Goal: Find contact information: Find contact information

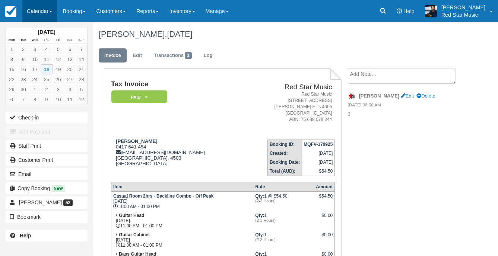
click at [42, 8] on link "Calendar" at bounding box center [40, 11] width 36 height 22
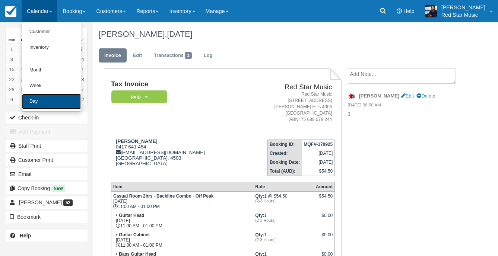
click at [44, 102] on link "Day" at bounding box center [51, 102] width 59 height 16
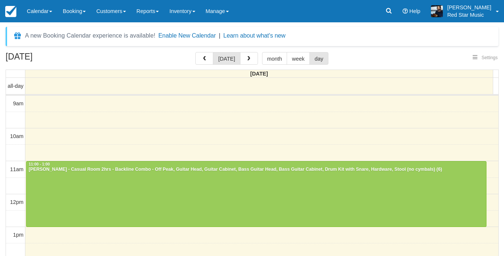
select select
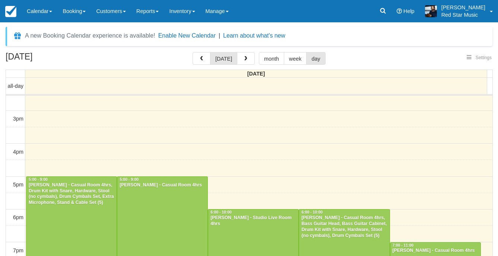
select select
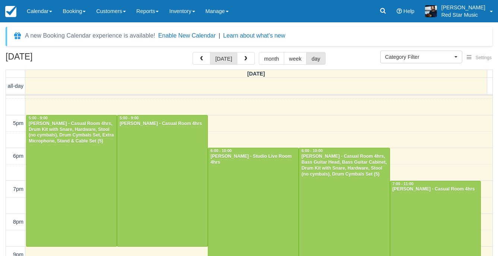
scroll to position [257, 0]
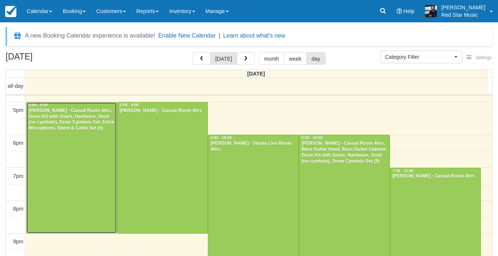
click at [78, 192] on div at bounding box center [71, 167] width 90 height 131
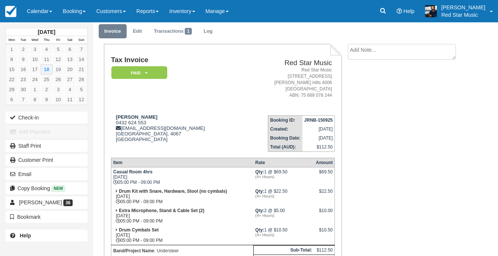
scroll to position [37, 0]
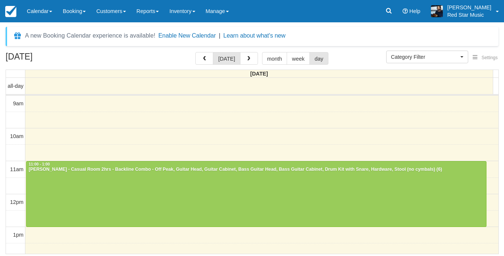
select select
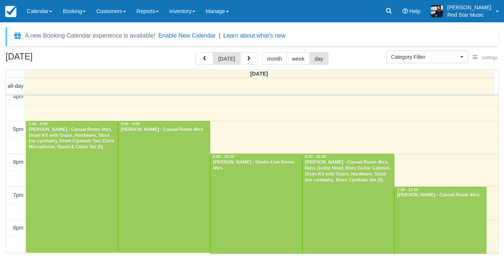
scroll to position [253, 0]
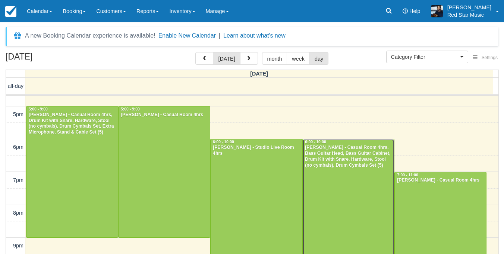
click at [340, 185] on div at bounding box center [347, 204] width 91 height 131
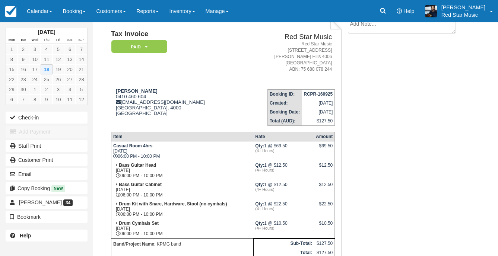
scroll to position [37, 0]
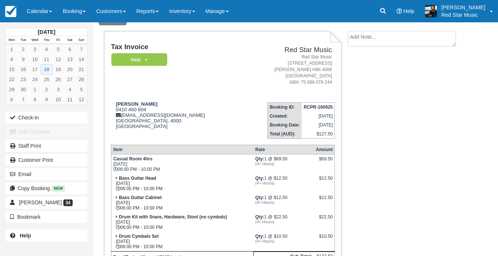
click at [406, 38] on textarea at bounding box center [402, 39] width 108 height 16
type textarea "3"
click at [369, 85] on button "Create" at bounding box center [365, 81] width 34 height 13
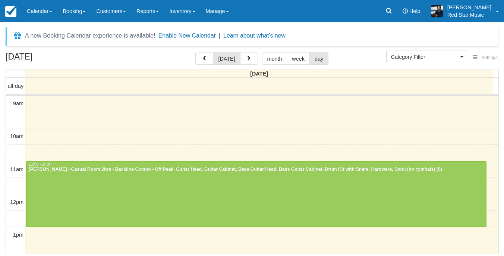
select select
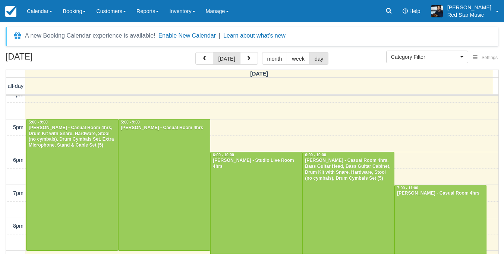
scroll to position [253, 0]
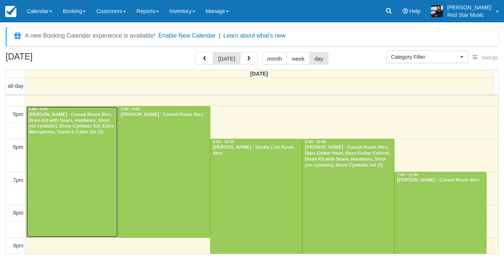
click at [74, 173] on div at bounding box center [71, 172] width 91 height 131
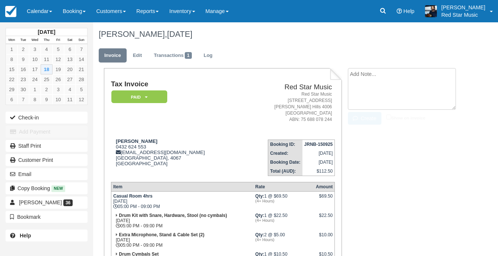
click at [421, 83] on textarea at bounding box center [402, 89] width 108 height 42
type textarea "4"
click at [359, 115] on button "Create" at bounding box center [365, 118] width 34 height 13
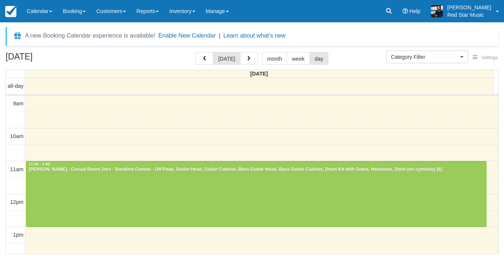
select select
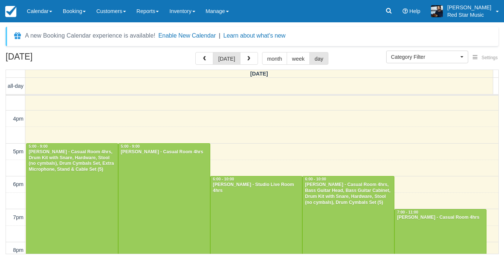
scroll to position [253, 0]
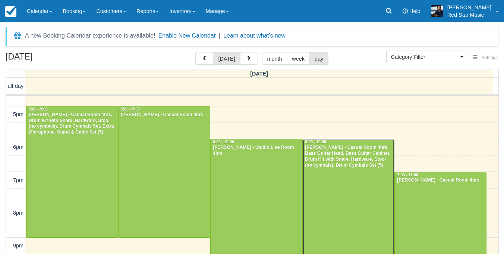
click at [324, 161] on div "[PERSON_NAME] - Casual Room 4hrs, Bass Guitar Head, Bass Guitar Cabinet, Drum K…" at bounding box center [348, 157] width 88 height 24
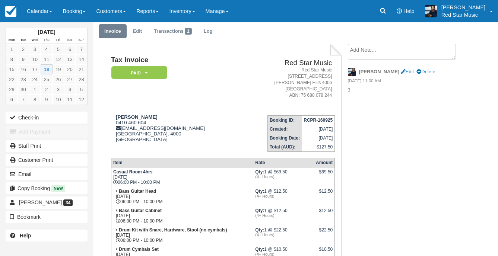
scroll to position [37, 0]
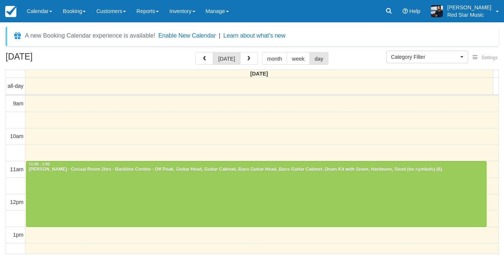
select select
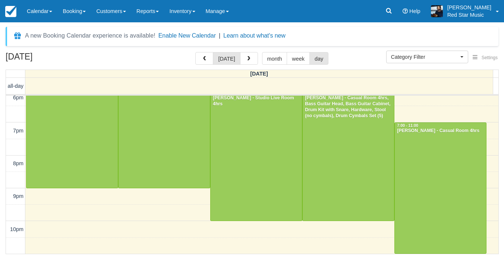
scroll to position [265, 0]
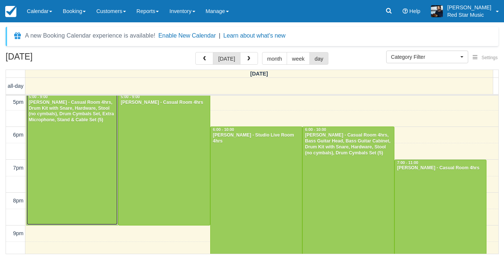
click at [77, 172] on div at bounding box center [71, 159] width 91 height 131
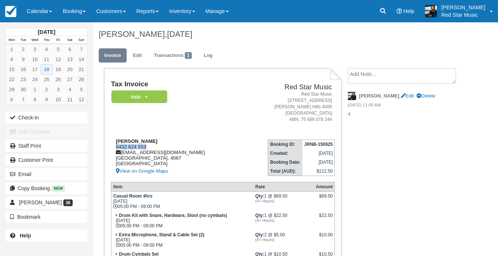
drag, startPoint x: 150, startPoint y: 146, endPoint x: 114, endPoint y: 146, distance: 36.1
click at [114, 146] on div "Nicholas Conway 0432 624 553 understeerau@gmail.com Queensland, 4067 Australia …" at bounding box center [176, 157] width 131 height 37
copy div "0432 624 553"
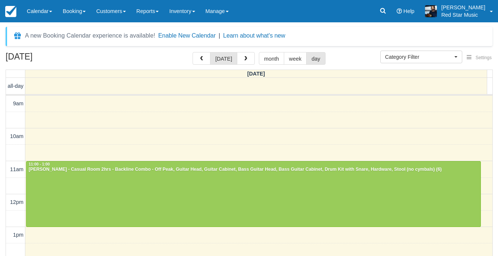
select select
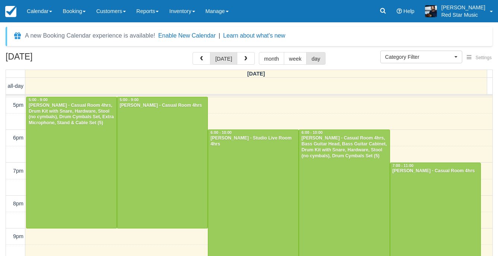
scroll to position [245, 0]
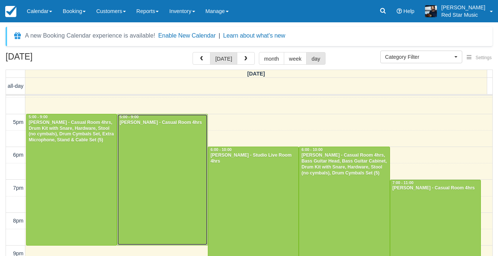
click at [159, 137] on div at bounding box center [162, 179] width 90 height 131
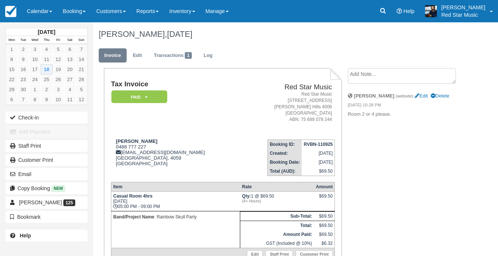
click at [393, 85] on li "Create Show on invoice" at bounding box center [404, 78] width 113 height 20
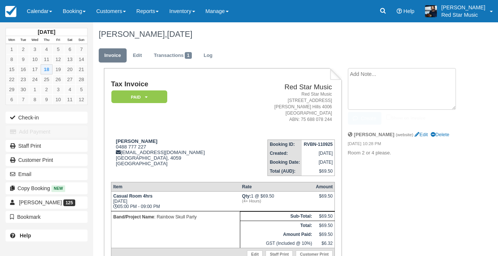
click at [394, 81] on textarea at bounding box center [402, 89] width 108 height 42
type textarea "2"
click at [368, 117] on button "Create" at bounding box center [365, 118] width 34 height 13
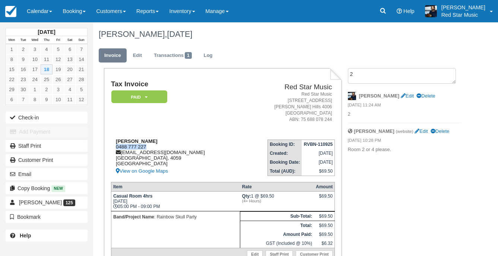
drag, startPoint x: 151, startPoint y: 146, endPoint x: 115, endPoint y: 145, distance: 35.4
click at [115, 145] on div "Paul Cuthbert 0488 777 227 rainbowskullpartyband@gmail.com Queensland, 4059 Aus…" at bounding box center [176, 157] width 130 height 37
copy div "0488 777 227"
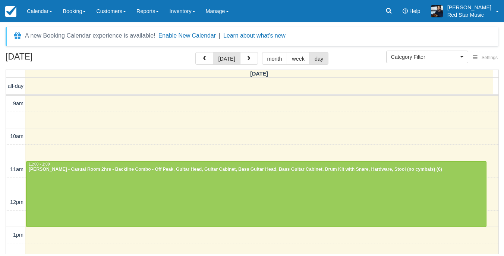
select select
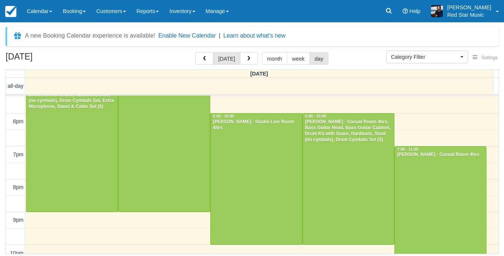
scroll to position [265, 0]
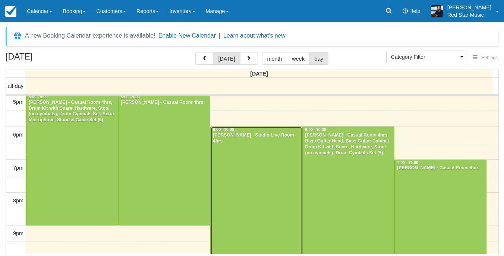
click at [266, 188] on div at bounding box center [255, 192] width 91 height 131
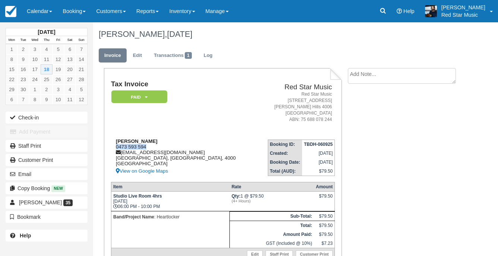
drag, startPoint x: 128, startPoint y: 149, endPoint x: 114, endPoint y: 149, distance: 13.8
click at [114, 149] on div "[PERSON_NAME] 0473 593 594 [EMAIL_ADDRESS][DOMAIN_NAME] [GEOGRAPHIC_DATA] View …" at bounding box center [184, 157] width 146 height 37
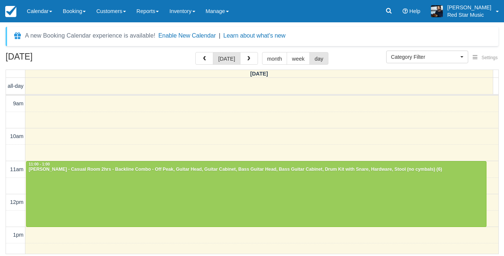
select select
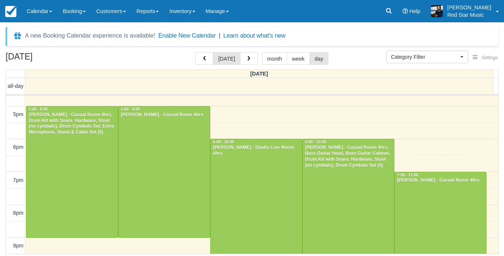
scroll to position [290, 0]
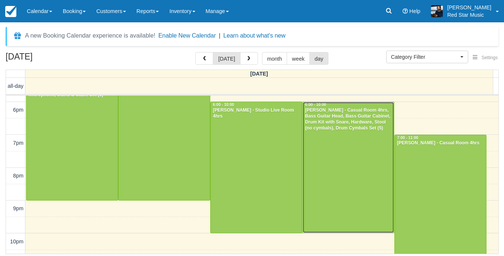
click at [338, 159] on div at bounding box center [347, 167] width 91 height 131
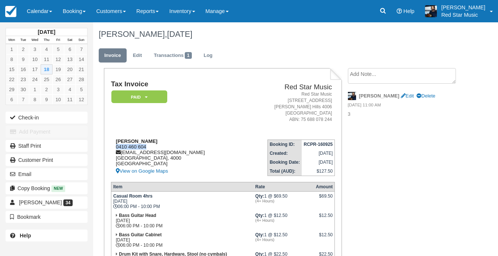
drag, startPoint x: 149, startPoint y: 146, endPoint x: 117, endPoint y: 147, distance: 32.1
click at [117, 147] on div "Sarah Nicol 0410 460 604 snicol@kpmg.com.au South Australia, 4000 Australia Vie…" at bounding box center [176, 157] width 130 height 37
copy div "0410 460 604"
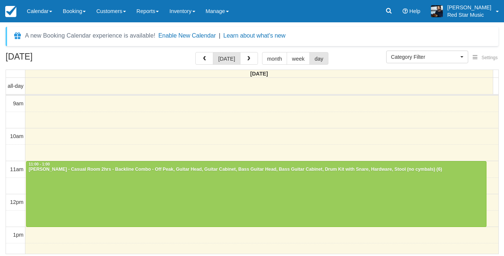
select select
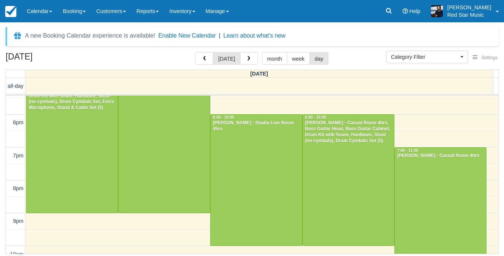
scroll to position [302, 0]
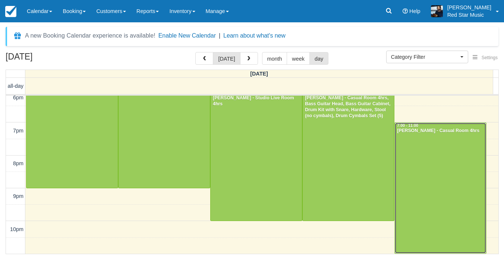
click at [420, 170] on div at bounding box center [439, 188] width 91 height 131
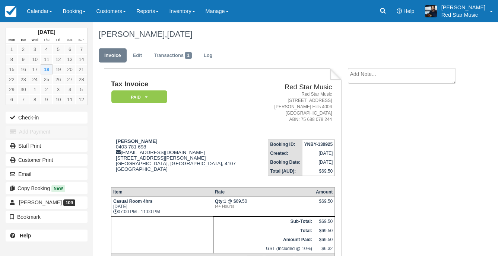
click at [358, 69] on textarea at bounding box center [402, 76] width 108 height 16
type textarea "1"
click at [357, 118] on icon "button" at bounding box center [357, 118] width 8 height 5
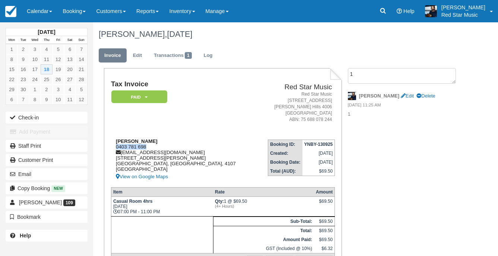
drag, startPoint x: 146, startPoint y: 147, endPoint x: 117, endPoint y: 149, distance: 29.1
click at [117, 149] on div "[PERSON_NAME] 0403 781 698 [EMAIL_ADDRESS][DOMAIN_NAME] [STREET_ADDRESS][PERSON…" at bounding box center [184, 160] width 146 height 43
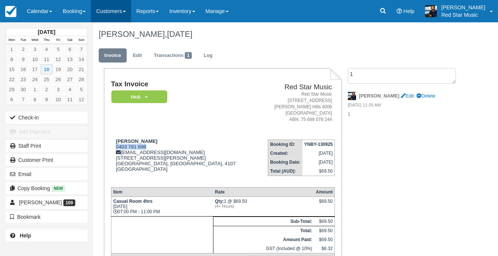
copy div "0403 781 698"
